Goal: Check status

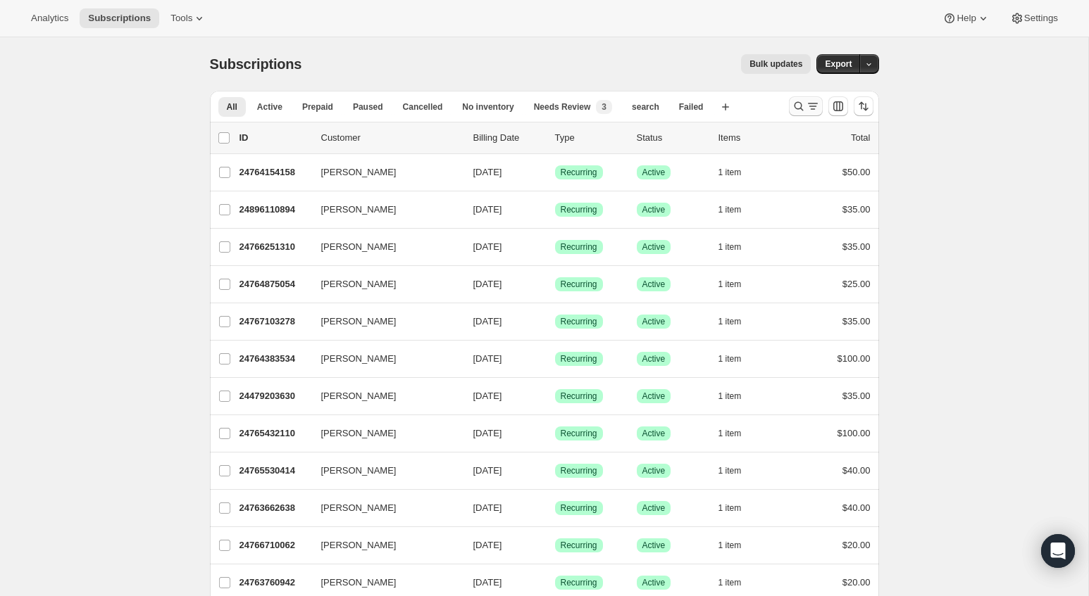
click at [799, 105] on icon "Search and filter results" at bounding box center [799, 106] width 14 height 14
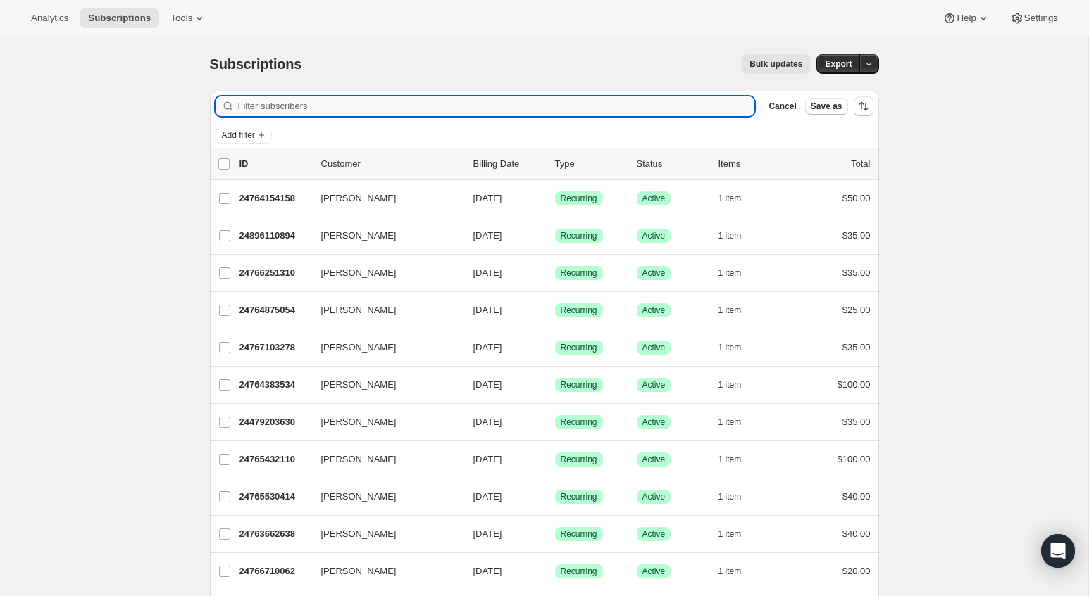
paste input "[EMAIL_ADDRESS][DOMAIN_NAME]"
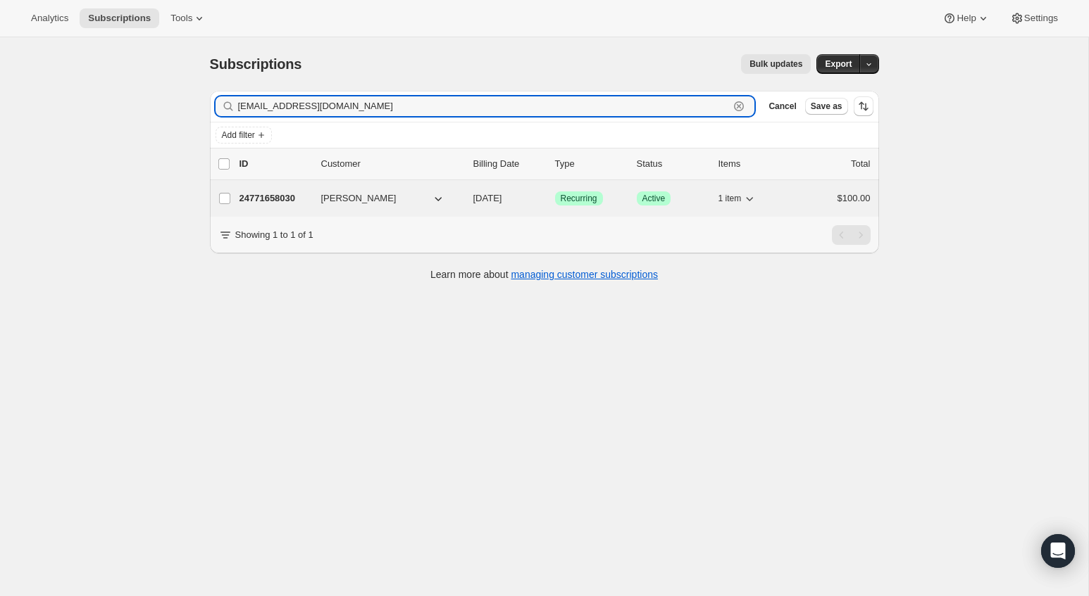
type input "[EMAIL_ADDRESS][DOMAIN_NAME]"
click at [379, 204] on span "[PERSON_NAME]" at bounding box center [358, 199] width 75 height 14
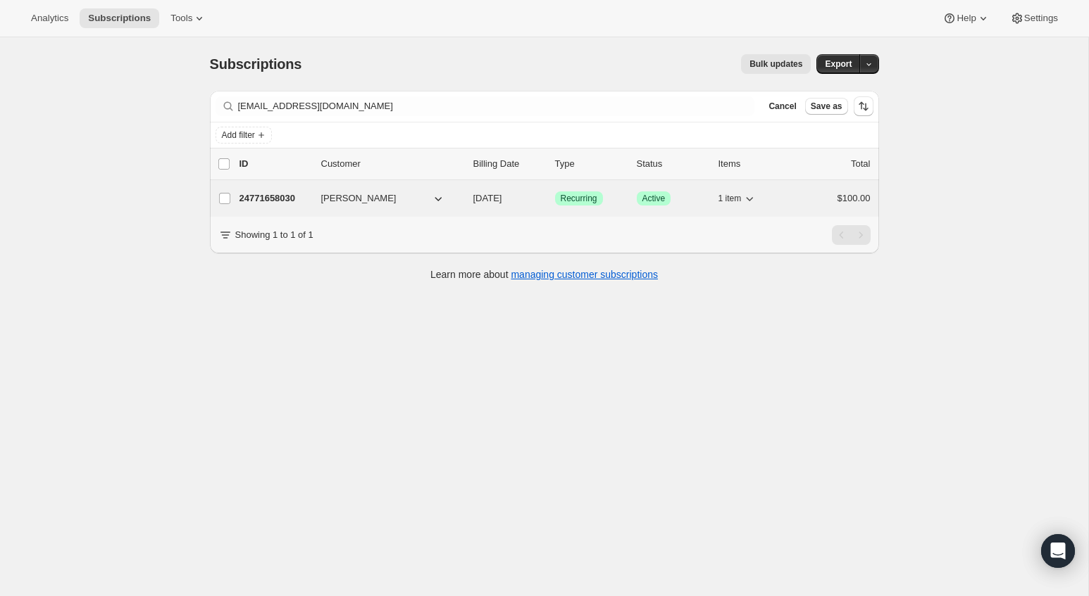
click at [274, 200] on p "24771658030" at bounding box center [274, 199] width 70 height 14
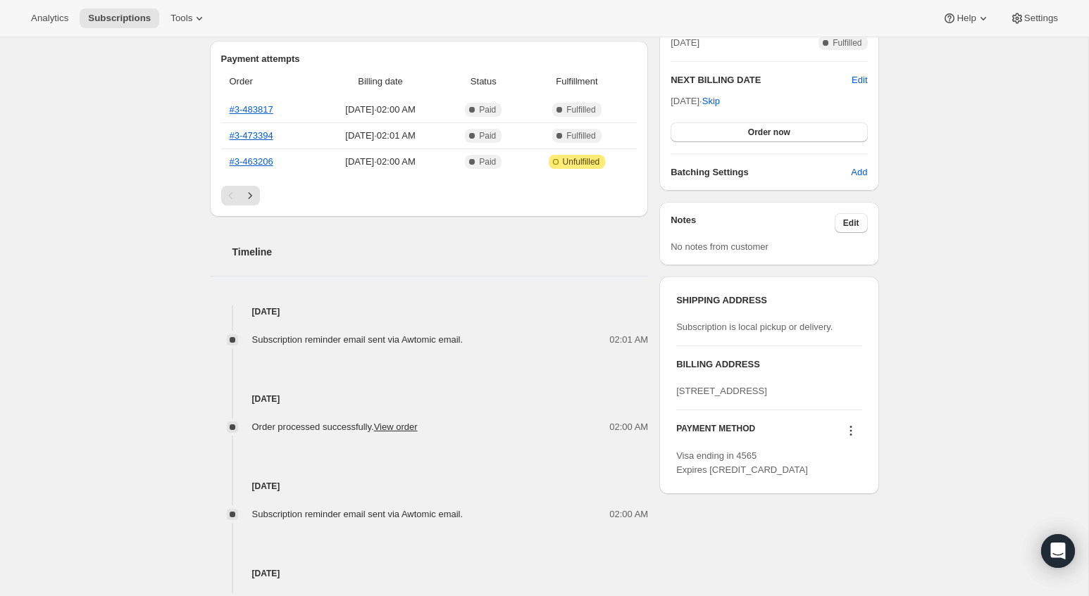
scroll to position [355, 0]
